Goal: Task Accomplishment & Management: Manage account settings

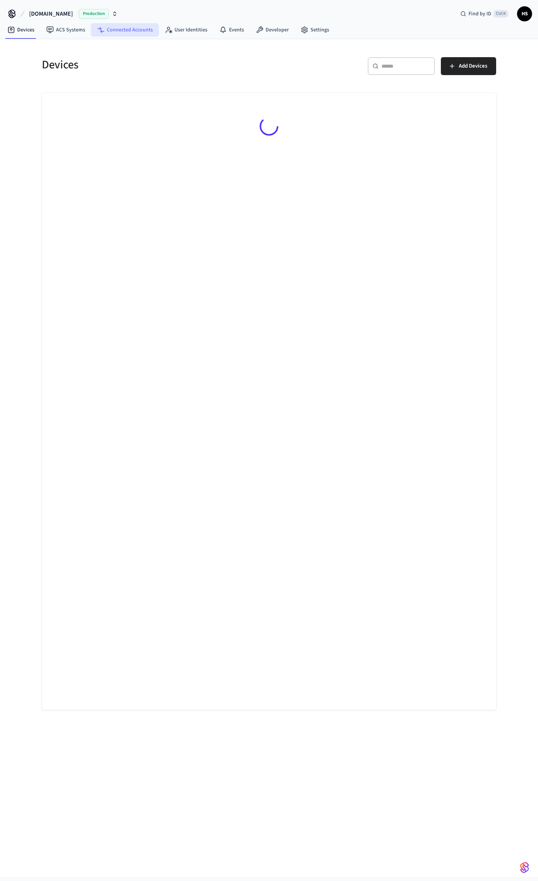
click at [124, 32] on link "Connected Accounts" at bounding box center [125, 29] width 68 height 13
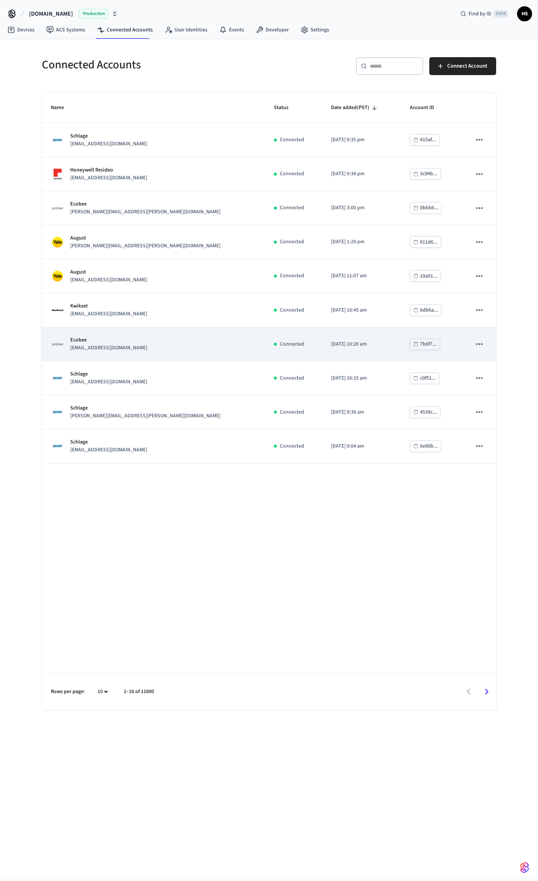
click at [120, 352] on p "[EMAIL_ADDRESS][DOMAIN_NAME]" at bounding box center [108, 348] width 77 height 8
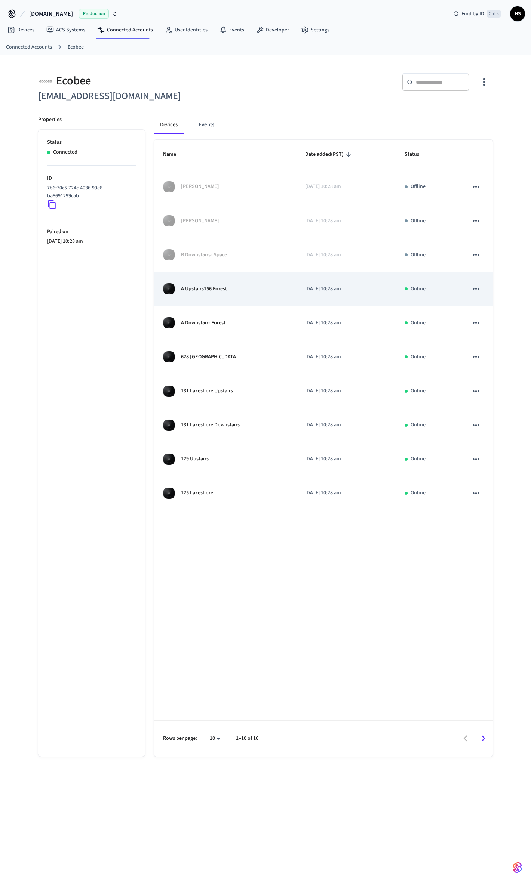
click at [201, 295] on div "A Upstairs156 Forest" at bounding box center [225, 289] width 124 height 12
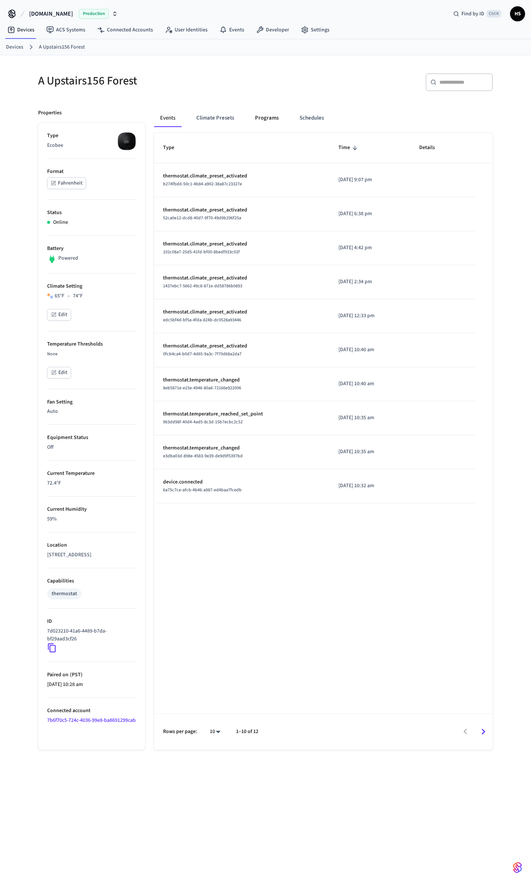
click at [266, 123] on button "Programs" at bounding box center [266, 118] width 35 height 18
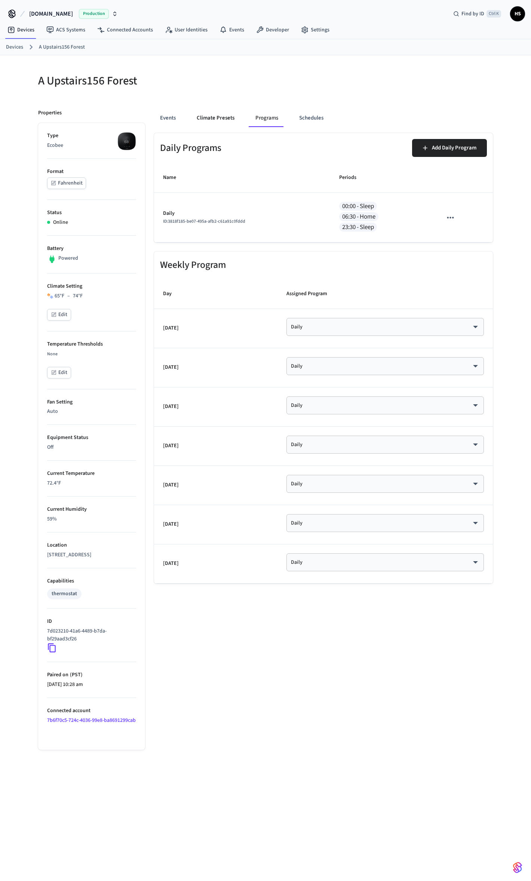
click at [233, 123] on button "Climate Presets" at bounding box center [216, 118] width 50 height 18
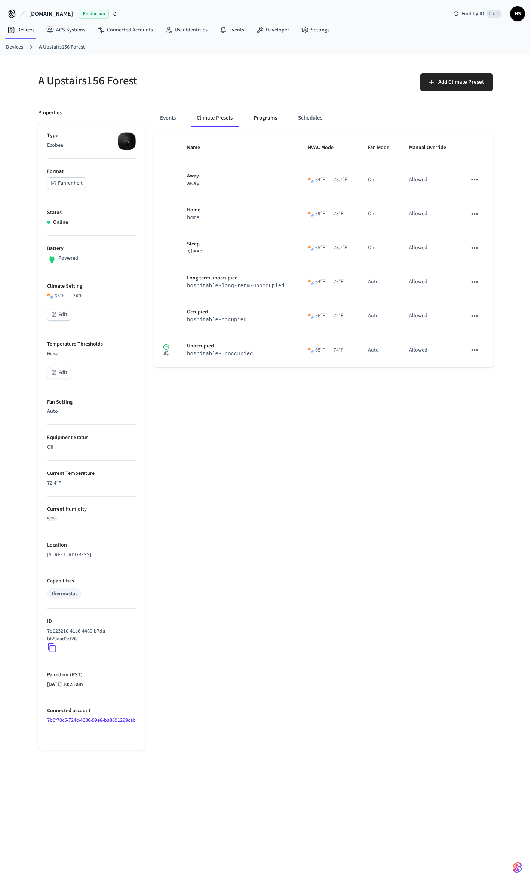
click at [271, 120] on button "Programs" at bounding box center [264, 118] width 35 height 18
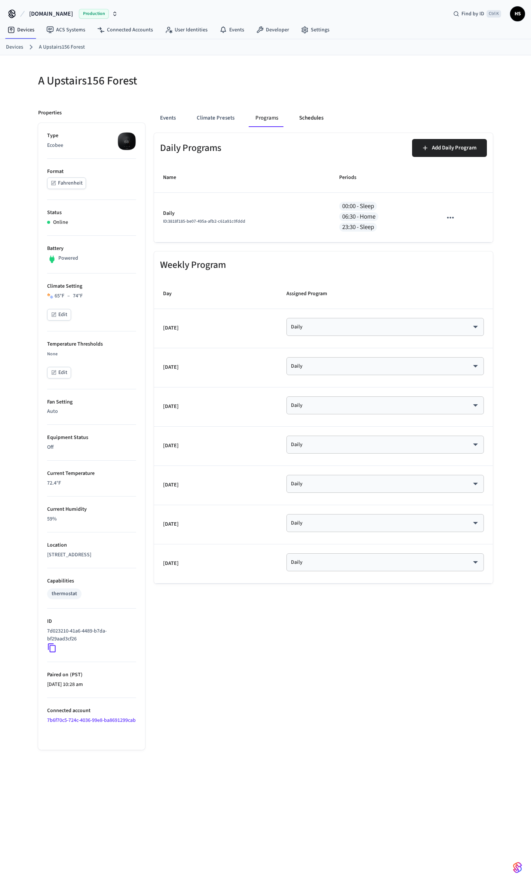
click at [304, 120] on button "Schedules" at bounding box center [311, 118] width 36 height 18
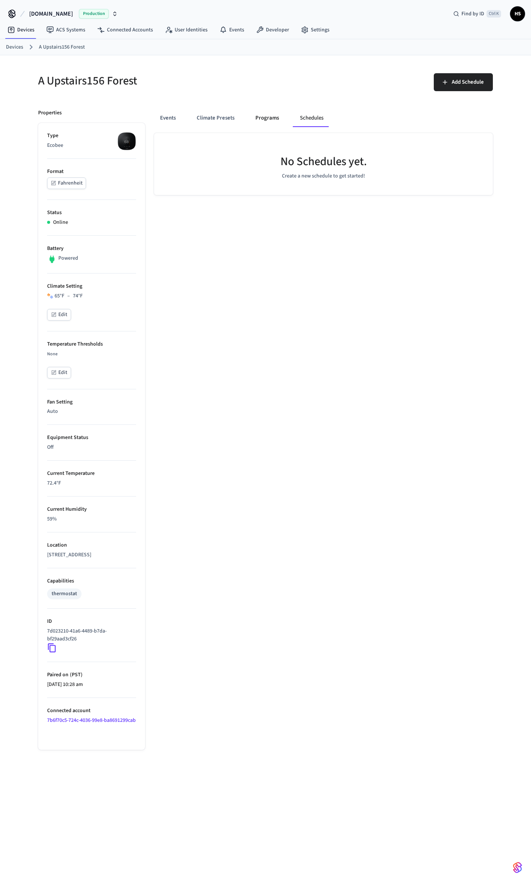
click at [264, 121] on button "Programs" at bounding box center [266, 118] width 35 height 18
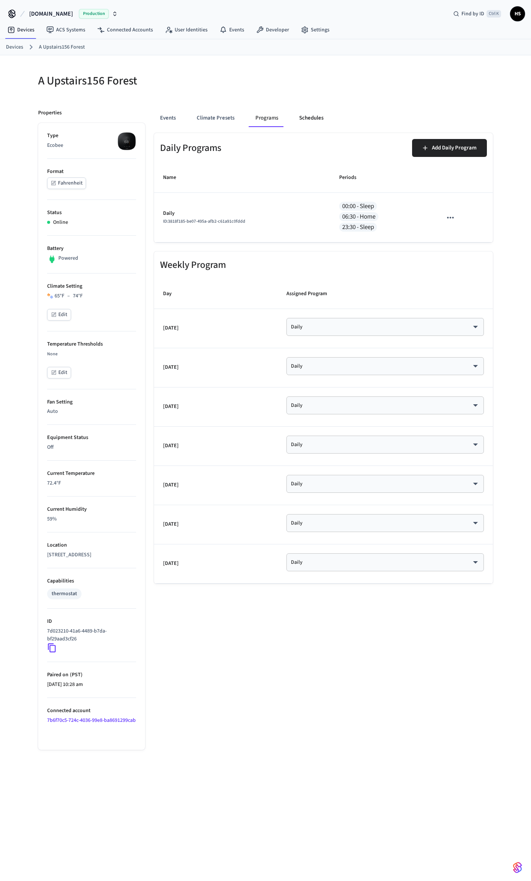
click at [301, 121] on button "Schedules" at bounding box center [311, 118] width 36 height 18
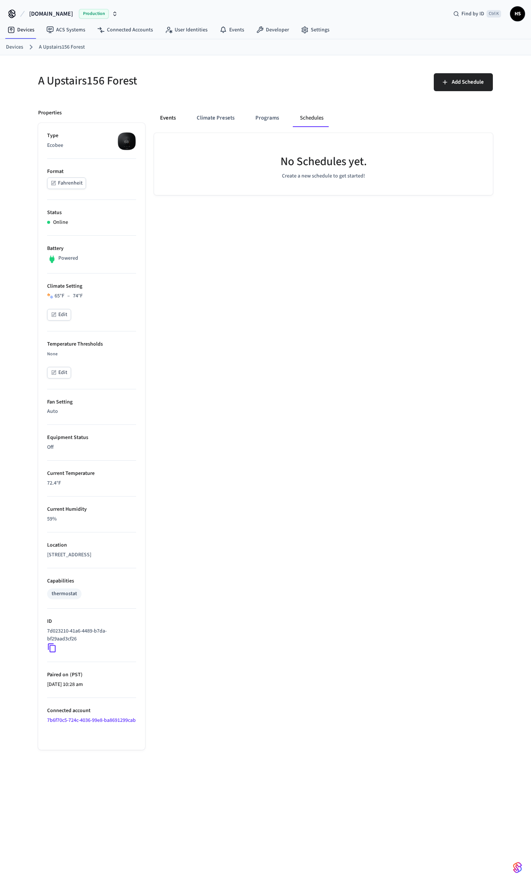
click at [164, 121] on button "Events" at bounding box center [168, 118] width 28 height 18
